Goal: Task Accomplishment & Management: Manage account settings

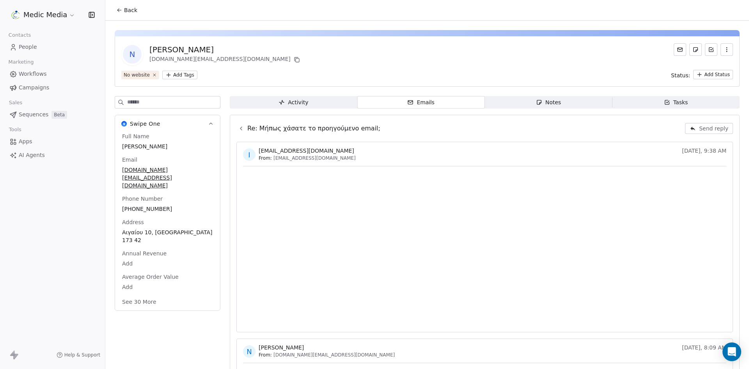
click at [44, 111] on span "Sequences" at bounding box center [34, 114] width 30 height 8
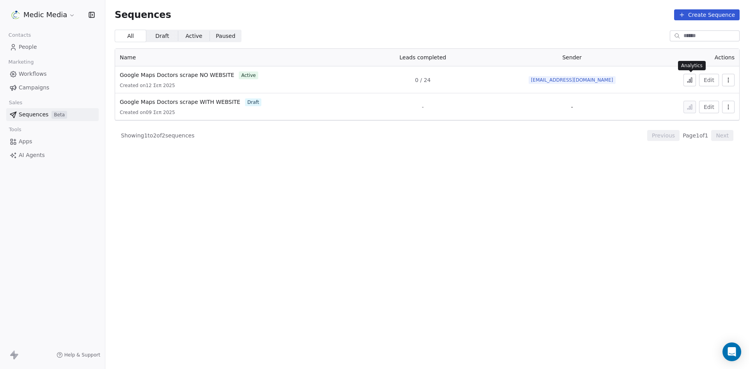
click at [692, 79] on icon at bounding box center [690, 80] width 6 height 6
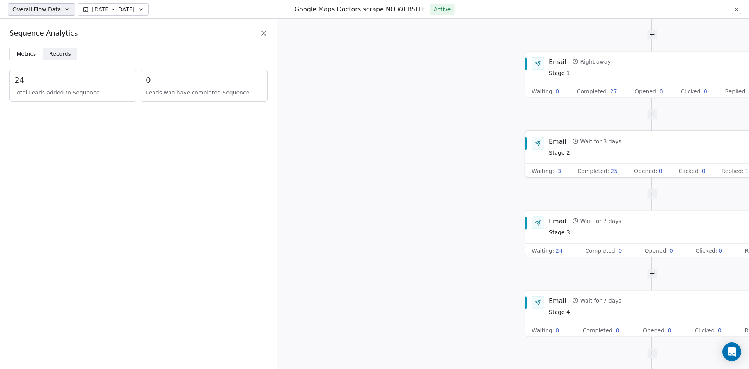
click at [556, 173] on span "-3" at bounding box center [558, 171] width 5 height 8
click at [559, 171] on span "-3" at bounding box center [558, 171] width 5 height 8
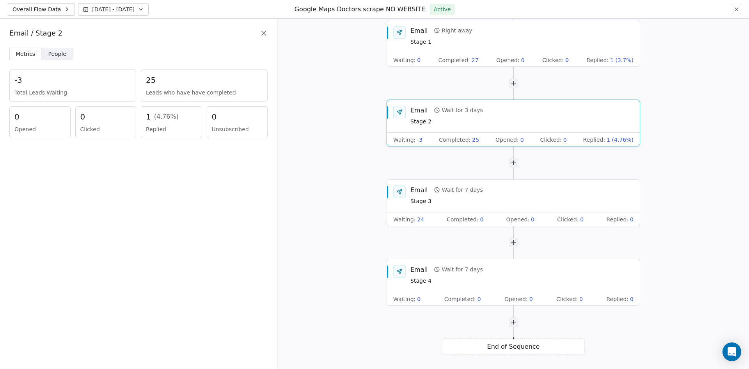
click at [735, 12] on icon at bounding box center [737, 9] width 6 height 6
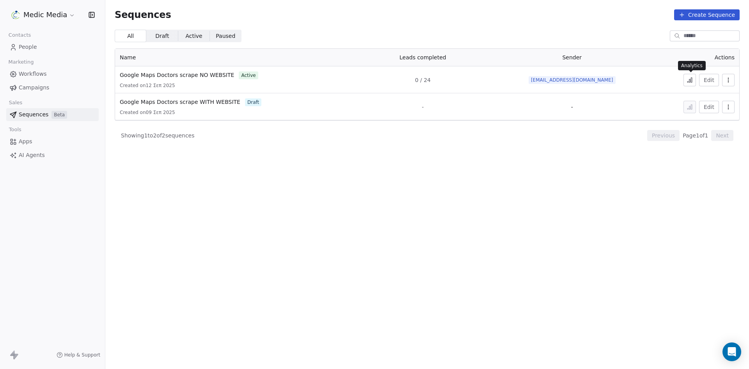
click at [688, 80] on icon at bounding box center [690, 80] width 6 height 6
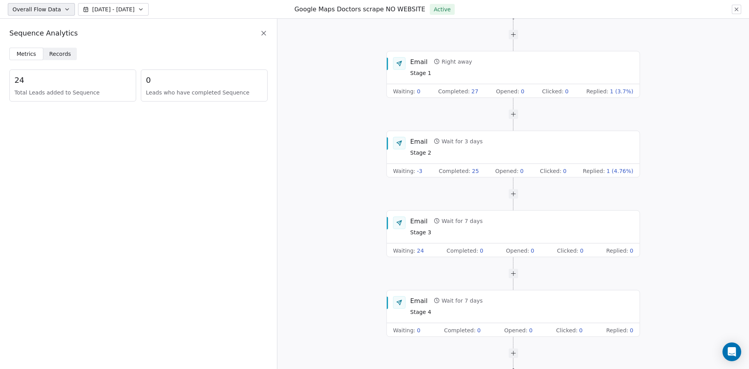
click at [706, 154] on div "Start of Sequence Email Right away Stage 1 Waiting : 0 Completed : 27 Opened : …" at bounding box center [514, 194] width 472 height 350
drag, startPoint x: 747, startPoint y: 13, endPoint x: 740, endPoint y: 13, distance: 7.4
click at [740, 14] on div "Overall Flow Data [DATE] - [DATE] Google Maps Doctors scrape NO WEBSITE Active" at bounding box center [374, 9] width 749 height 19
click at [739, 13] on button at bounding box center [736, 9] width 9 height 9
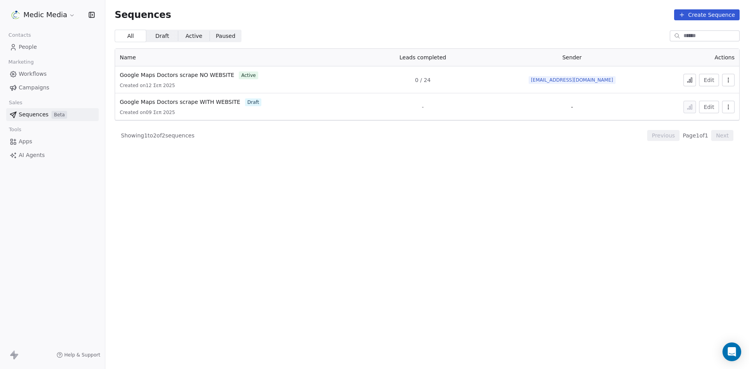
click at [27, 50] on span "People" at bounding box center [28, 47] width 18 height 8
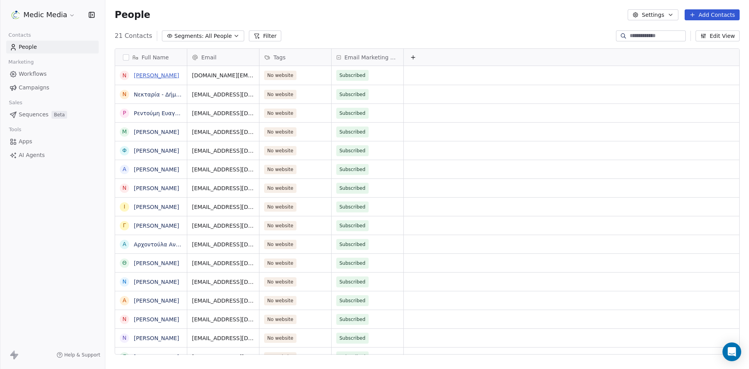
click at [155, 74] on link "Νικόλαος Μπάλιος" at bounding box center [156, 75] width 45 height 6
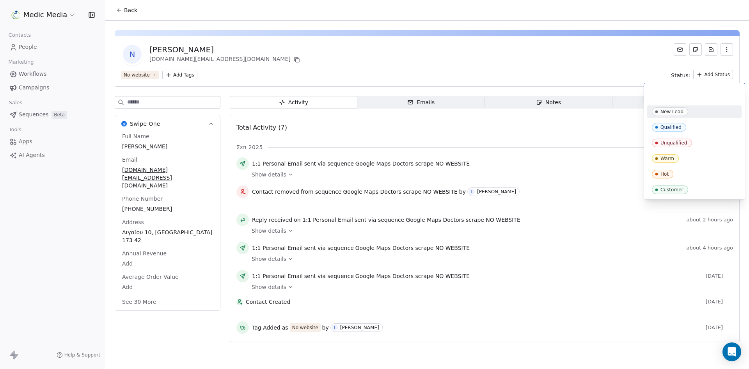
click at [715, 74] on html "Medic Media Contacts People Marketing Workflows Campaigns Sales Sequences Beta …" at bounding box center [374, 184] width 749 height 369
click at [664, 142] on div "Unqualified" at bounding box center [674, 142] width 27 height 5
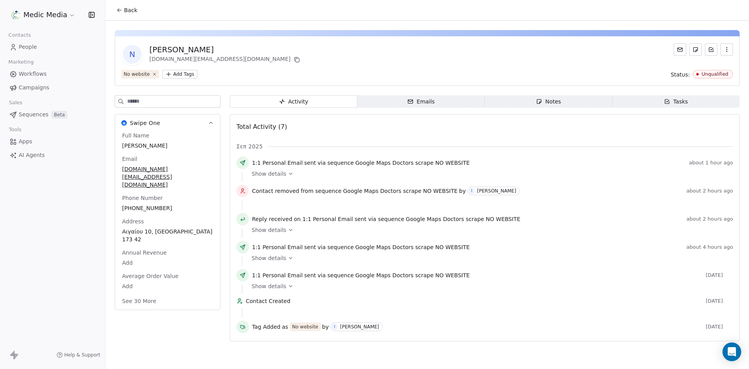
click at [471, 29] on div "Ν Νικόλαος Μπάλιος baliosnik.dental@gmail.com No website Add Tags Status: Unqua…" at bounding box center [427, 183] width 644 height 325
click at [154, 75] on icon at bounding box center [154, 73] width 5 height 5
click at [313, 58] on div "Ν Νικόλαος Μπάλιος baliosnik.dental@gmail.com" at bounding box center [427, 54] width 612 height 22
click at [25, 48] on span "People" at bounding box center [28, 47] width 18 height 8
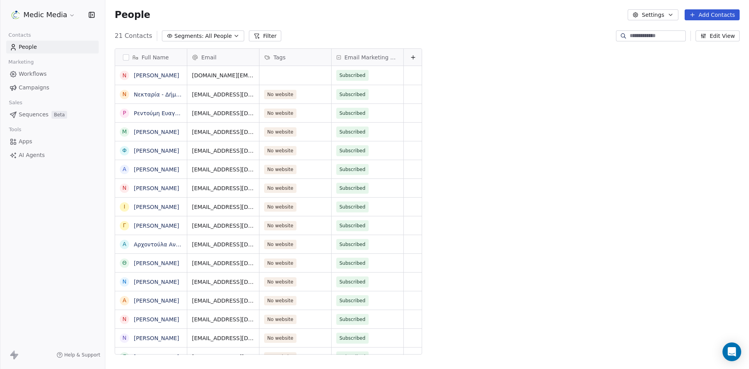
scroll to position [318, 638]
click at [726, 38] on button "Edit View" at bounding box center [718, 35] width 44 height 11
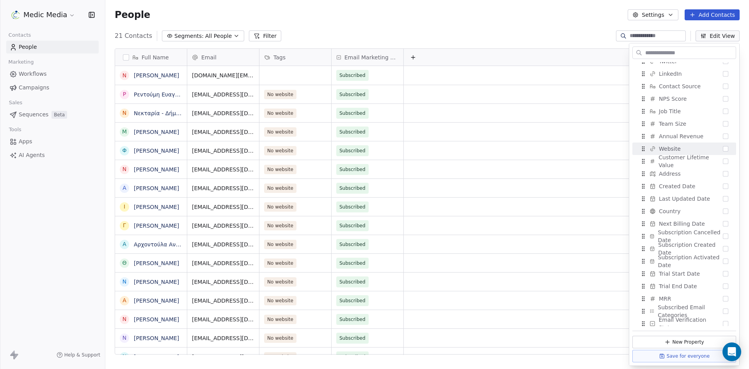
scroll to position [0, 0]
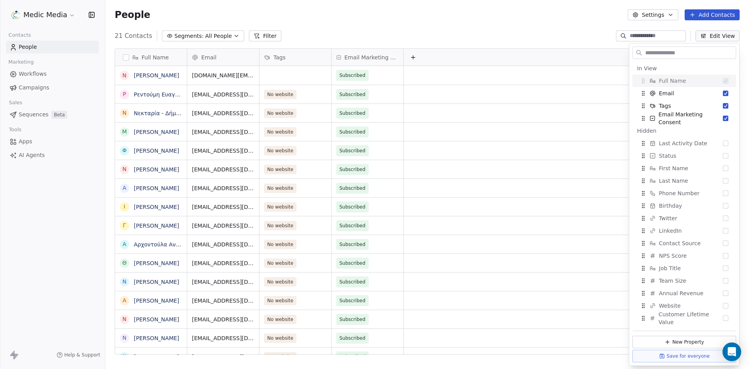
click at [433, 16] on div "People Settings Add Contacts" at bounding box center [427, 14] width 625 height 11
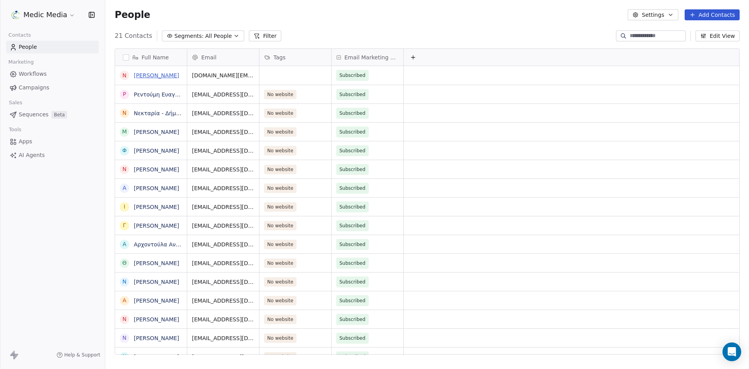
click at [148, 75] on link "Νικόλαος Μπάλιος" at bounding box center [156, 75] width 45 height 6
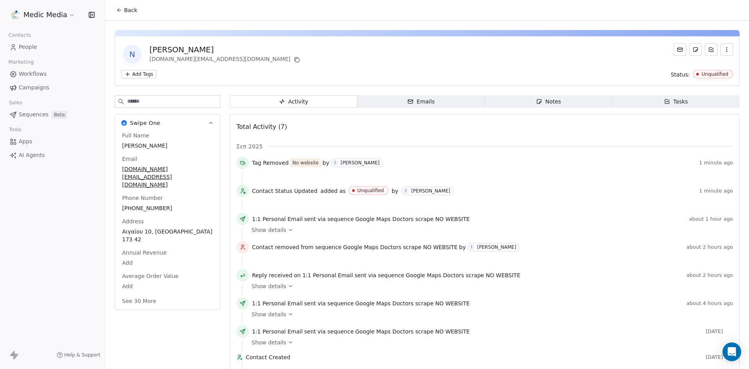
click at [127, 11] on span "Back" at bounding box center [130, 10] width 13 height 8
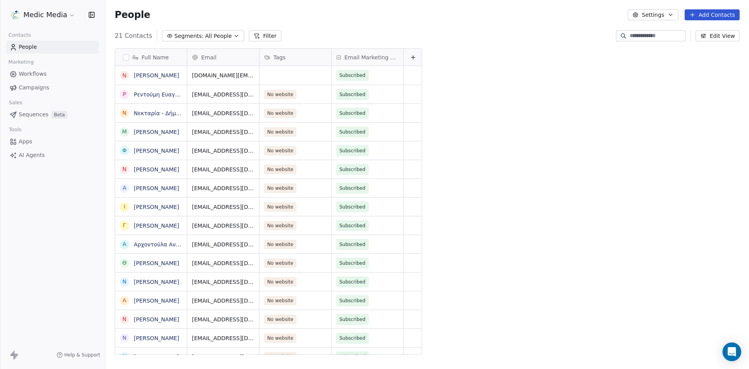
scroll to position [318, 638]
click at [413, 55] on icon at bounding box center [413, 57] width 6 height 6
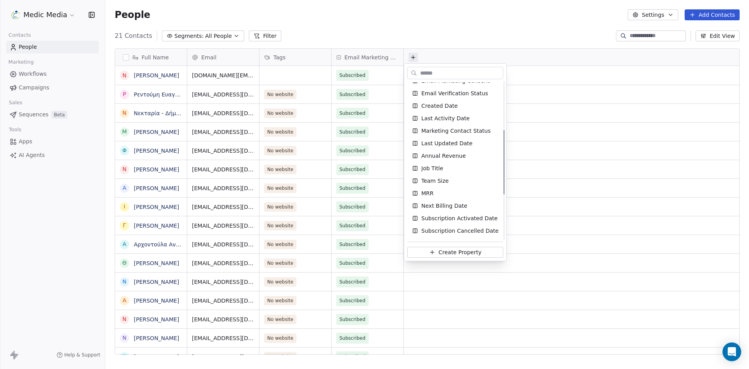
scroll to position [231, 0]
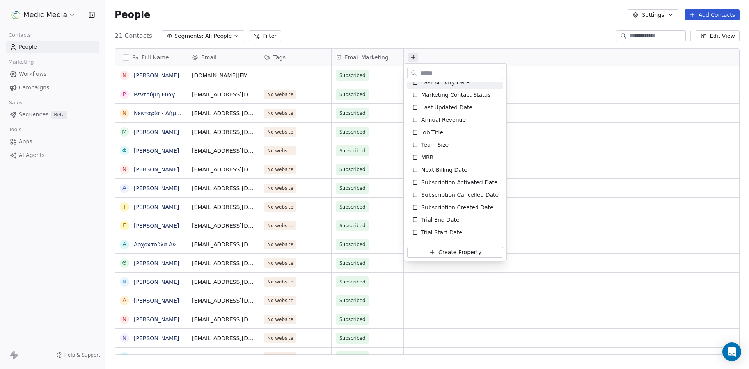
click at [445, 68] on input "text" at bounding box center [461, 73] width 84 height 11
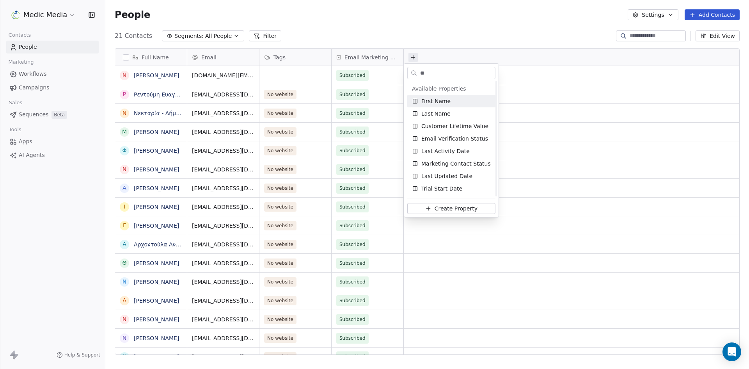
scroll to position [0, 0]
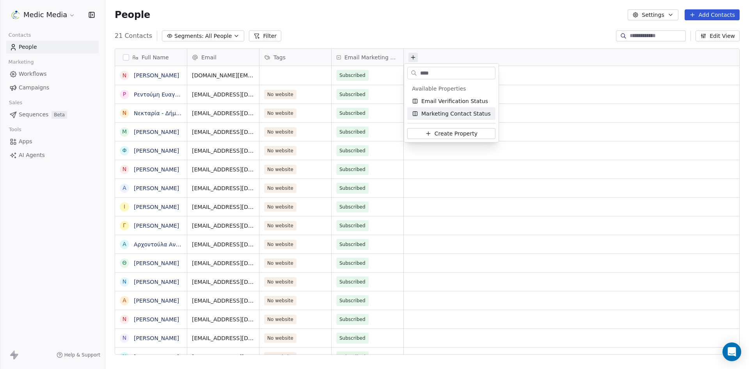
type input "****"
click at [457, 134] on span "Create Property" at bounding box center [456, 134] width 43 height 8
click at [453, 80] on div at bounding box center [463, 84] width 104 height 11
drag, startPoint x: 453, startPoint y: 80, endPoint x: 454, endPoint y: 85, distance: 5.2
click at [453, 80] on div at bounding box center [463, 84] width 104 height 11
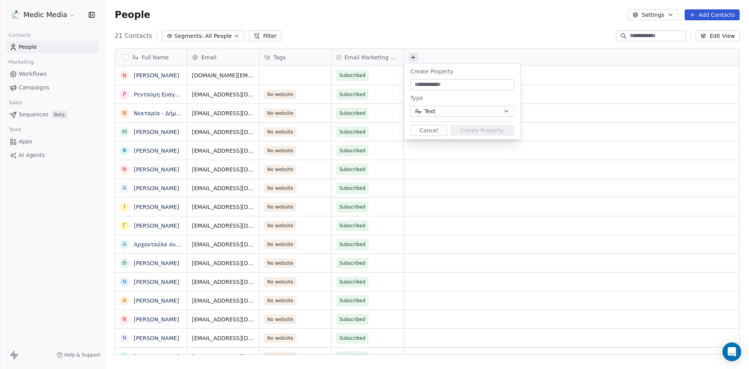
click at [454, 85] on input at bounding box center [462, 85] width 101 height 8
type input "*****"
click at [438, 126] on button "Cancel" at bounding box center [429, 130] width 37 height 11
click at [455, 25] on div "People Settings Add Contacts" at bounding box center [427, 15] width 644 height 30
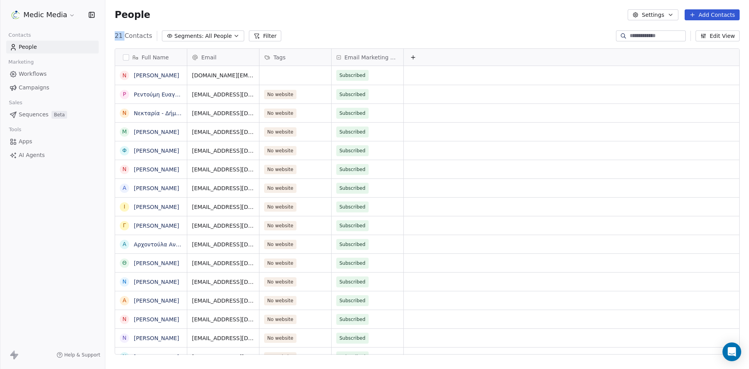
click at [455, 25] on div "People Settings Add Contacts" at bounding box center [427, 15] width 644 height 30
click at [385, 18] on div "People Settings Add Contacts" at bounding box center [427, 14] width 625 height 11
click at [514, 62] on div at bounding box center [572, 57] width 336 height 17
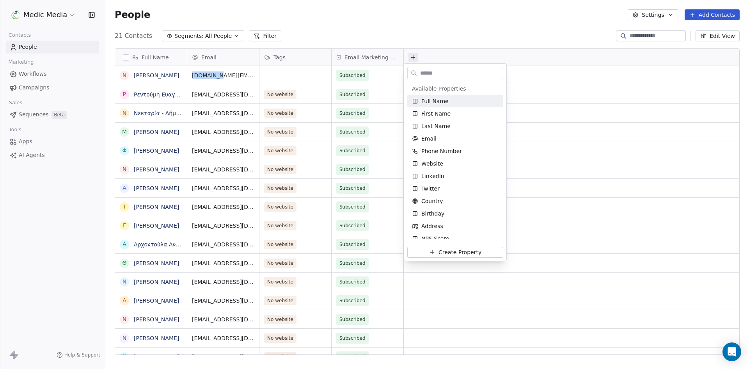
click at [514, 62] on html "Medic Media Contacts People Marketing Workflows Campaigns Sales Sequences Beta …" at bounding box center [374, 184] width 749 height 369
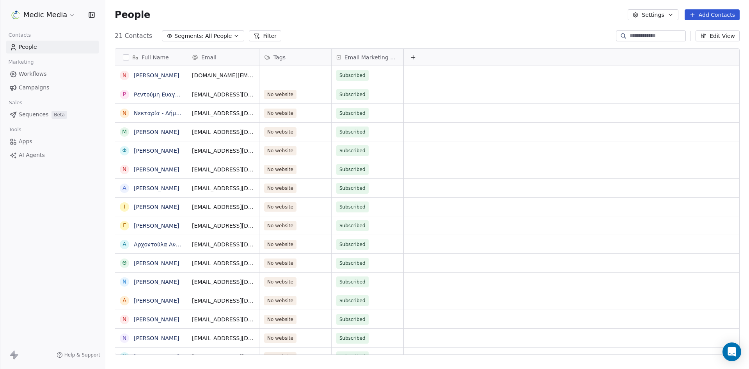
click at [477, 26] on div "People Settings Add Contacts" at bounding box center [427, 15] width 644 height 30
click at [153, 75] on link "Νικόλαος Μπάλιος" at bounding box center [156, 75] width 45 height 6
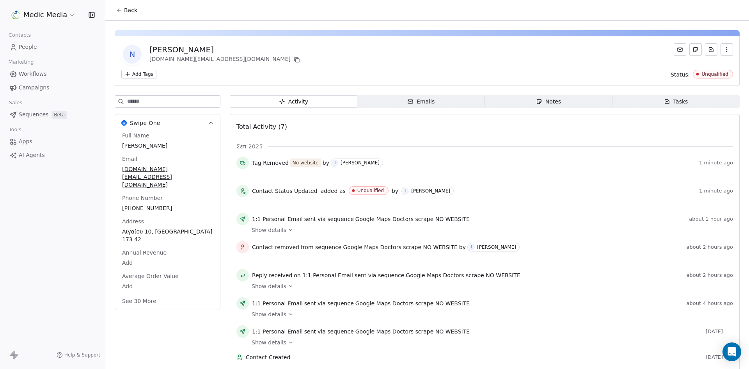
drag, startPoint x: 651, startPoint y: 72, endPoint x: 670, endPoint y: 73, distance: 18.8
click at [652, 72] on div "Add Tags Status: Unqualified" at bounding box center [427, 74] width 612 height 9
click at [672, 74] on span "Status:" at bounding box center [680, 75] width 19 height 8
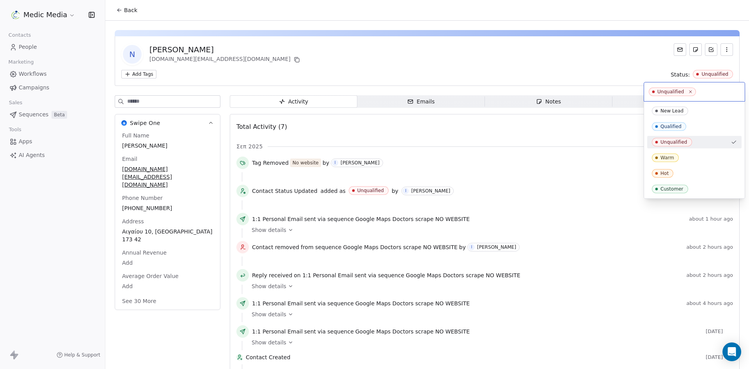
click at [707, 72] on html "Medic Media Contacts People Marketing Workflows Campaigns Sales Sequences Beta …" at bounding box center [374, 184] width 749 height 369
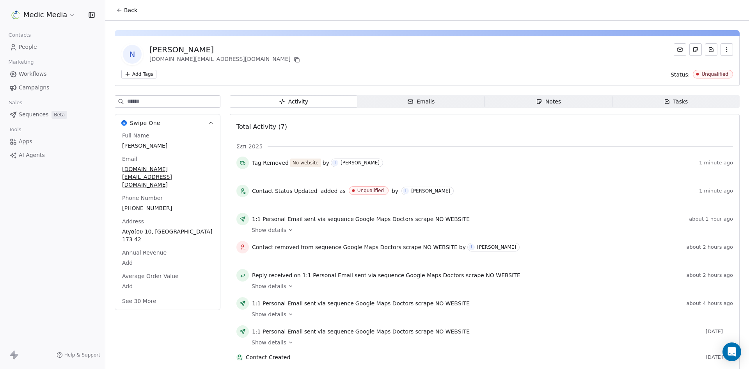
click at [588, 61] on div "Ν Νικόλαος Μπάλιος baliosnik.dental@gmail.com" at bounding box center [427, 54] width 612 height 22
click at [427, 55] on div "Ν Νικόλαος Μπάλιος baliosnik.dental@gmail.com" at bounding box center [427, 54] width 612 height 22
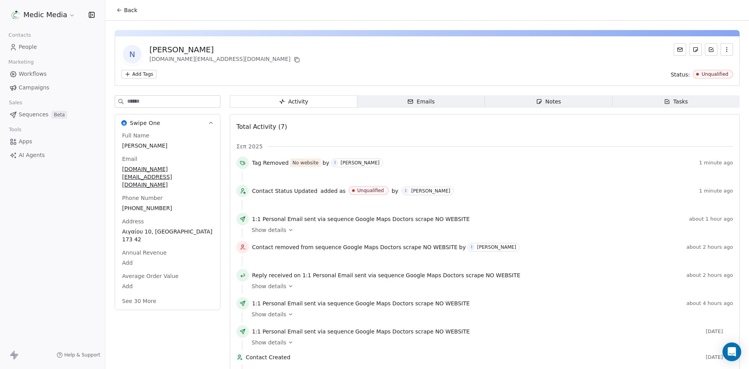
click at [121, 7] on icon at bounding box center [119, 10] width 6 height 6
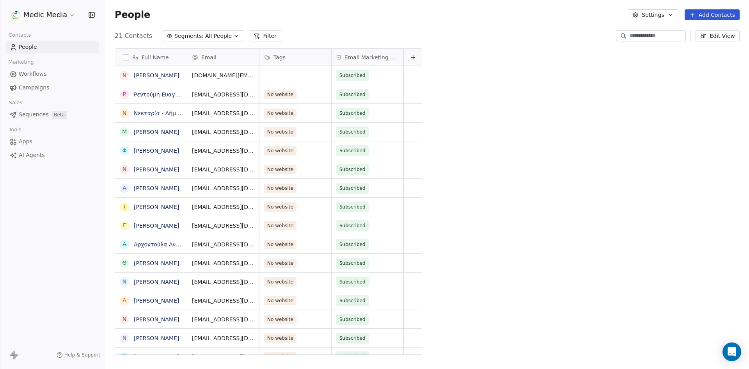
scroll to position [318, 638]
click at [411, 59] on icon at bounding box center [413, 57] width 6 height 6
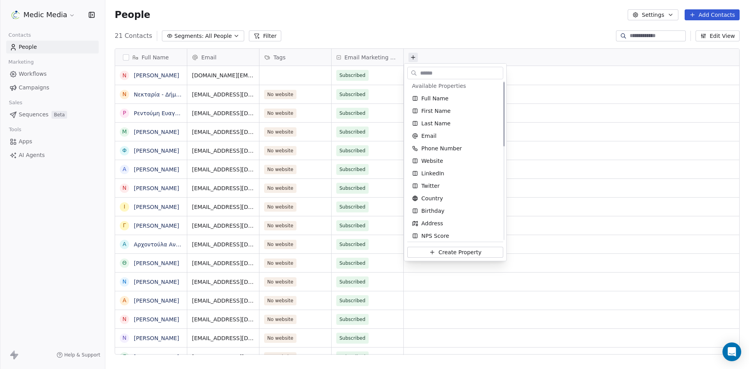
scroll to position [0, 0]
click at [510, 35] on html "Medic Media Contacts People Marketing Workflows Campaigns Sales Sequences Beta …" at bounding box center [374, 184] width 749 height 369
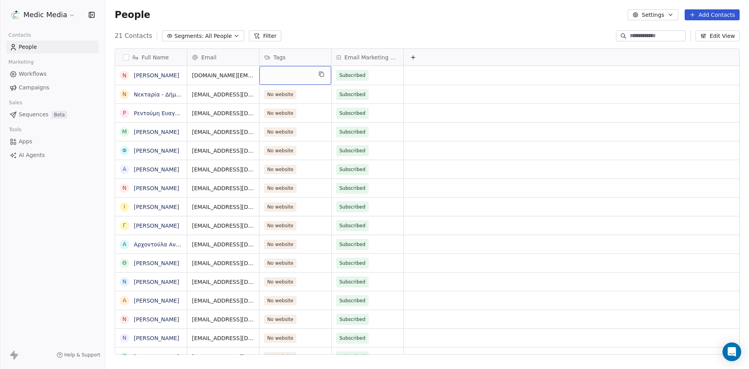
click at [294, 75] on div "grid" at bounding box center [296, 75] width 72 height 19
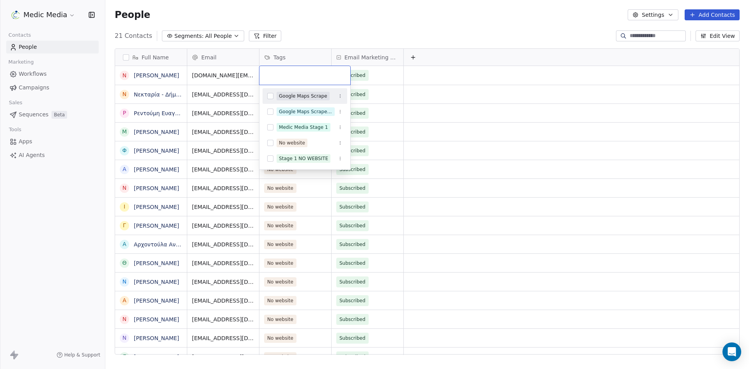
click at [292, 76] on input "text" at bounding box center [305, 75] width 82 height 9
click at [292, 75] on input "text" at bounding box center [305, 75] width 82 height 9
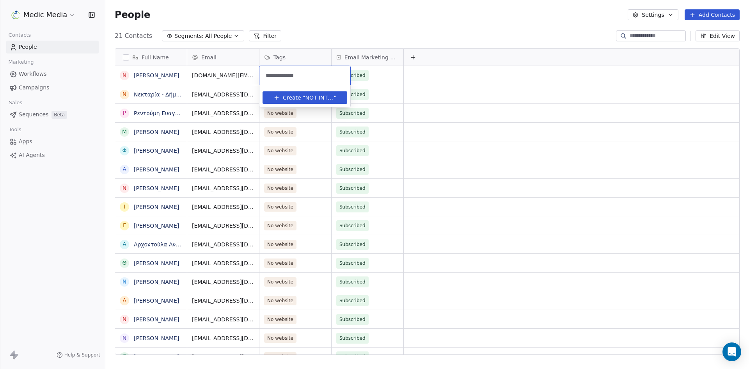
click at [293, 77] on input "**********" at bounding box center [305, 75] width 82 height 9
type input "**********"
click at [305, 98] on span "NOT INTERESTED" at bounding box center [319, 98] width 28 height 8
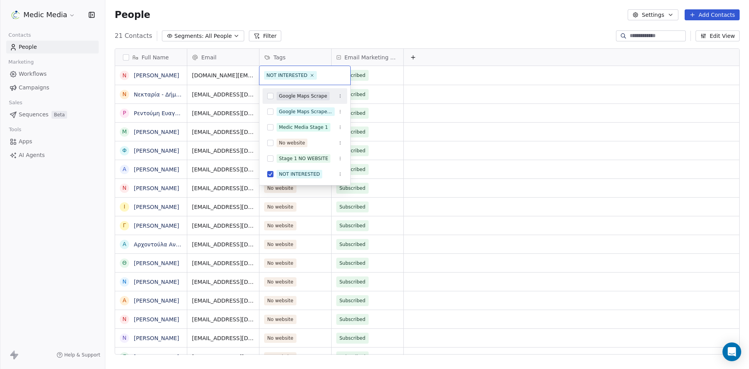
click at [293, 76] on div "NOT INTERESTED" at bounding box center [287, 75] width 41 height 7
click at [340, 175] on icon "Suggestions" at bounding box center [340, 174] width 5 height 5
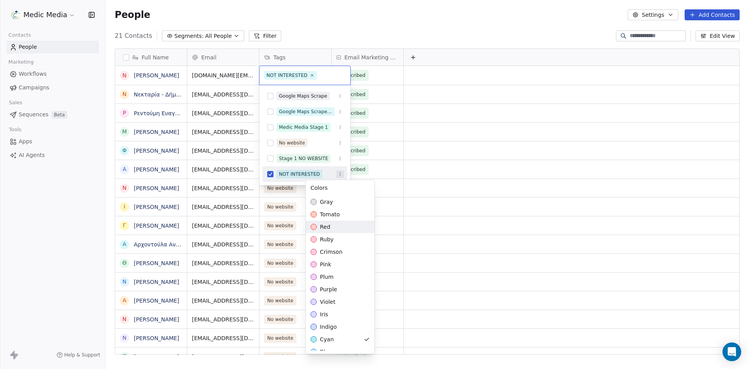
click at [335, 225] on div "red" at bounding box center [340, 227] width 69 height 12
click at [320, 226] on span "red" at bounding box center [325, 227] width 11 height 8
click at [322, 238] on span "ruby" at bounding box center [327, 239] width 14 height 8
click at [330, 214] on span "tomato" at bounding box center [330, 214] width 20 height 8
click at [334, 242] on div "ruby" at bounding box center [340, 239] width 69 height 12
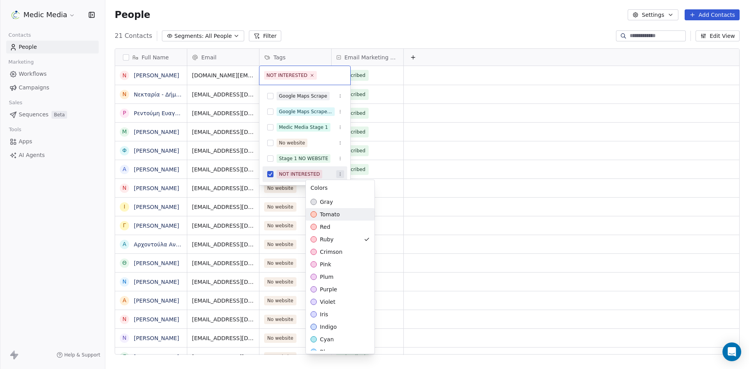
click at [350, 28] on html "Medic Media Contacts People Marketing Workflows Campaigns Sales Sequences Beta …" at bounding box center [374, 184] width 749 height 369
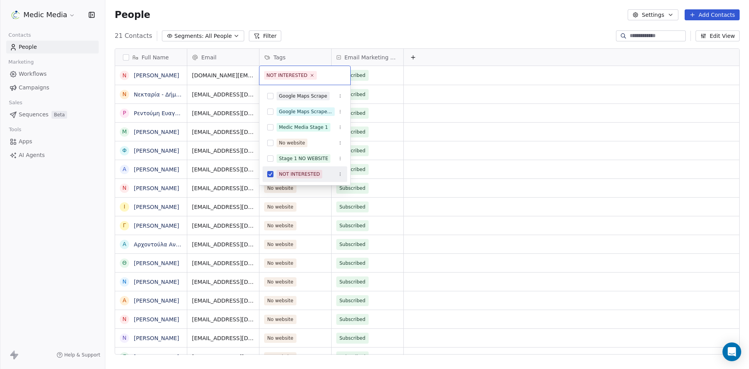
click at [379, 14] on html "Medic Media Contacts People Marketing Workflows Campaigns Sales Sequences Beta …" at bounding box center [374, 184] width 749 height 369
